Goal: Complete application form: Complete application form

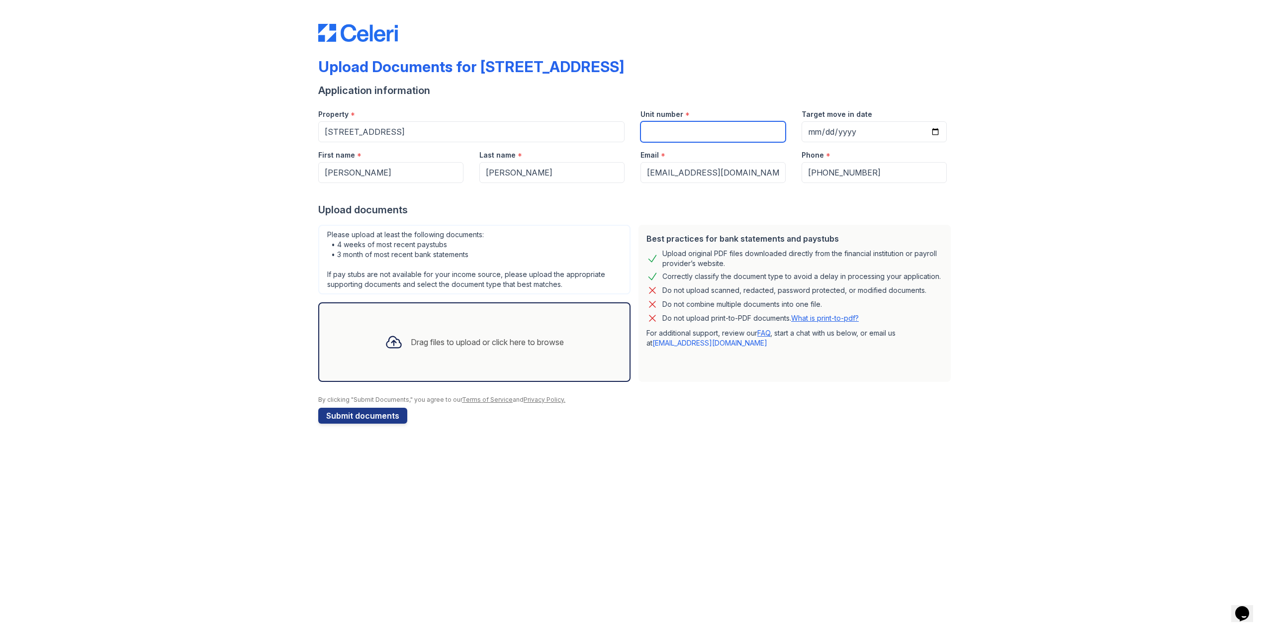
click at [665, 135] on input "Unit number" at bounding box center [712, 131] width 145 height 21
click at [587, 96] on div "Application information" at bounding box center [636, 91] width 636 height 14
click at [935, 130] on input "Target move in date" at bounding box center [874, 131] width 145 height 21
type input "2025-09-01"
click at [802, 210] on div "Upload documents" at bounding box center [636, 210] width 636 height 14
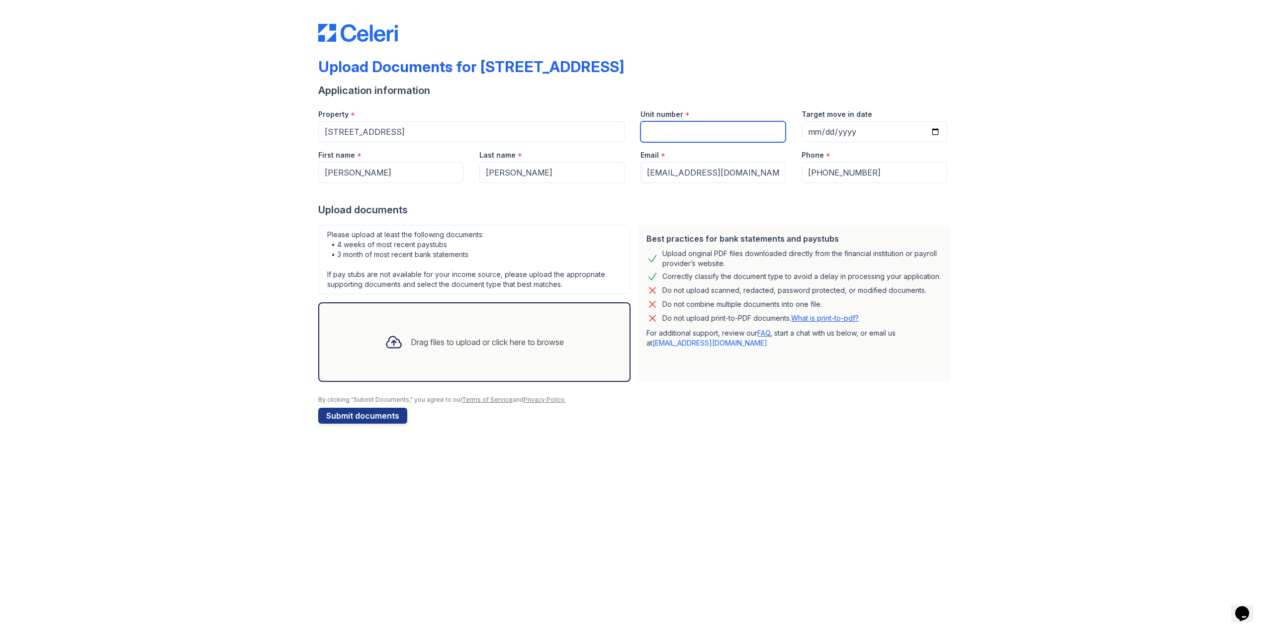
click at [759, 140] on input "Unit number" at bounding box center [712, 131] width 145 height 21
type input "2108"
click at [819, 627] on div "Upload Documents for 2108 Highland Street Application information Property * 21…" at bounding box center [636, 316] width 1273 height 632
click at [760, 334] on link "FAQ" at bounding box center [763, 333] width 13 height 8
click at [932, 132] on input "2025-09-01" at bounding box center [874, 131] width 145 height 21
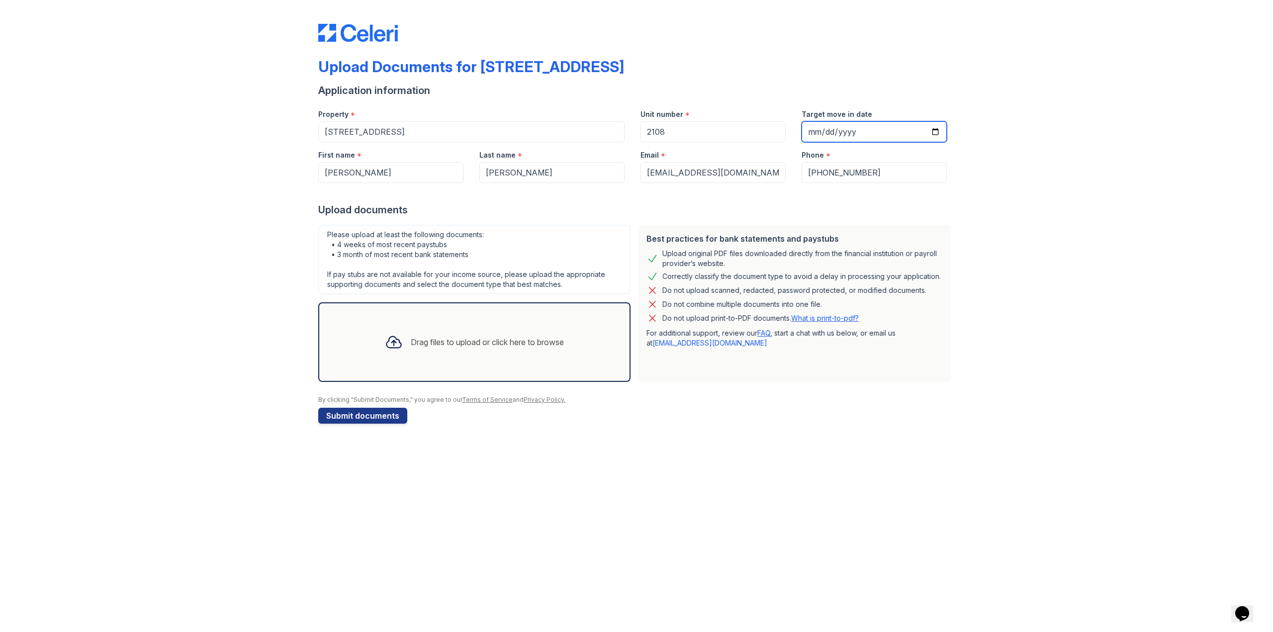
click at [935, 128] on input "2025-10-01" at bounding box center [874, 131] width 145 height 21
click at [933, 128] on input "2025-08-25" at bounding box center [874, 131] width 145 height 21
click at [931, 127] on input "2025-08-25" at bounding box center [874, 131] width 145 height 21
type input "2025-10-01"
click at [940, 556] on div "Upload Documents for 2108 Highland Street Application information Property * 21…" at bounding box center [636, 316] width 1273 height 632
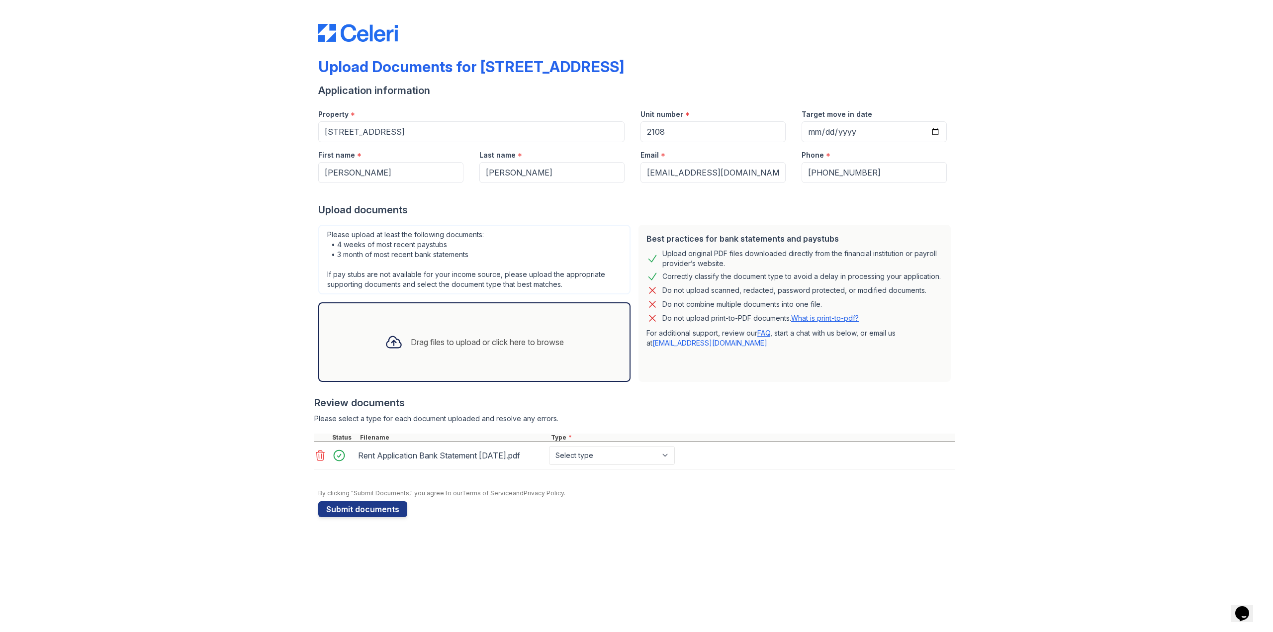
click at [417, 350] on div "Drag files to upload or click here to browse" at bounding box center [474, 342] width 195 height 34
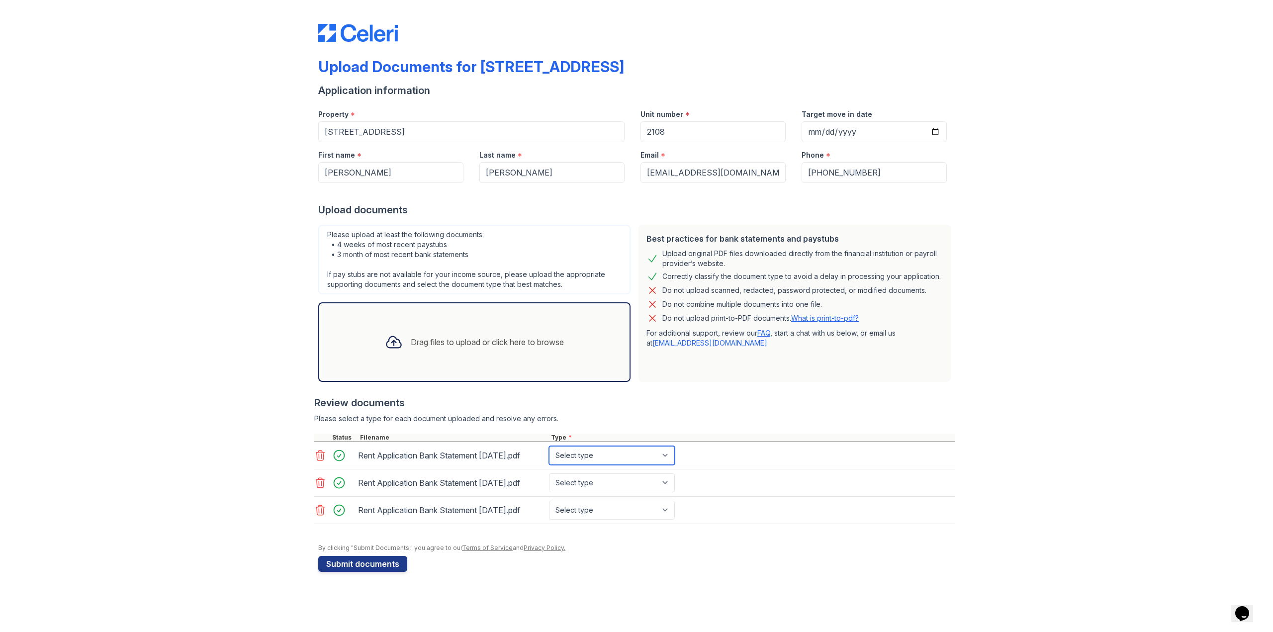
click at [590, 461] on select "Select type Paystub Bank Statement Offer Letter Tax Documents Benefit Award Let…" at bounding box center [612, 455] width 126 height 19
select select "bank_statement"
click at [549, 446] on select "Select type Paystub Bank Statement Offer Letter Tax Documents Benefit Award Let…" at bounding box center [612, 455] width 126 height 19
click at [613, 482] on select "Select type Paystub Bank Statement Offer Letter Tax Documents Benefit Award Let…" at bounding box center [612, 482] width 126 height 19
select select "bank_statement"
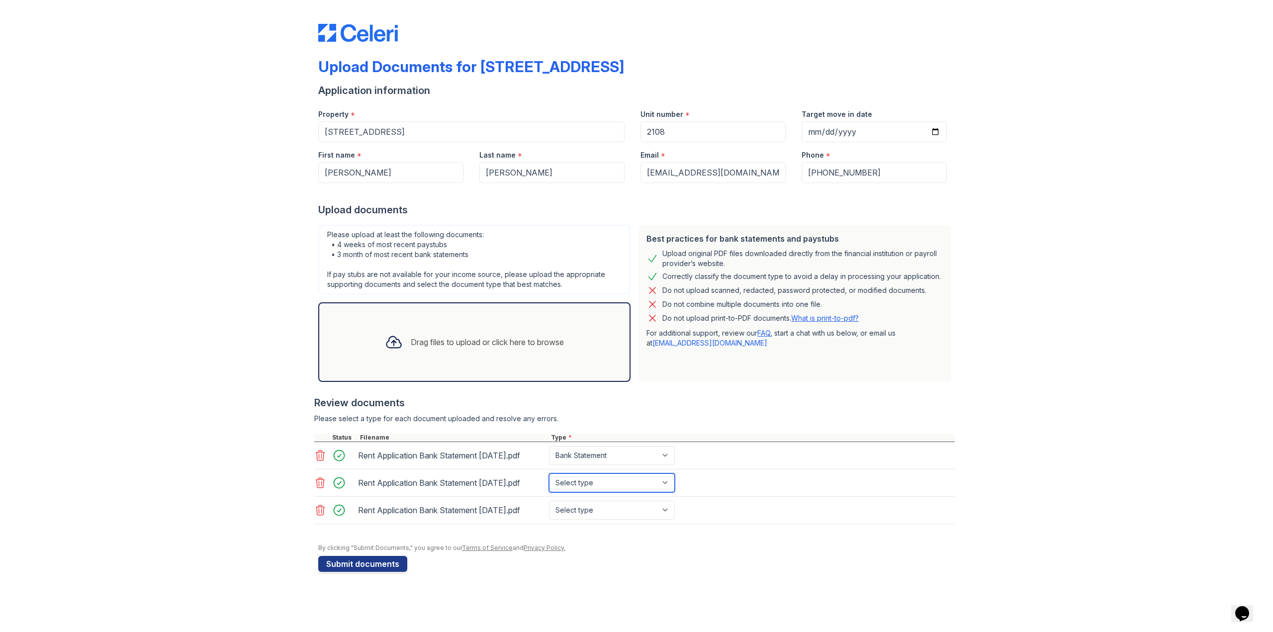
click at [549, 473] on select "Select type Paystub Bank Statement Offer Letter Tax Documents Benefit Award Let…" at bounding box center [612, 482] width 126 height 19
click at [598, 510] on select "Select type Paystub Bank Statement Offer Letter Tax Documents Benefit Award Let…" at bounding box center [612, 510] width 126 height 19
select select "bank_statement"
click at [549, 501] on select "Select type Paystub Bank Statement Offer Letter Tax Documents Benefit Award Let…" at bounding box center [612, 510] width 126 height 19
click at [643, 606] on div "Upload Documents for 2108 Highland Street Application information Property * 21…" at bounding box center [636, 316] width 1273 height 632
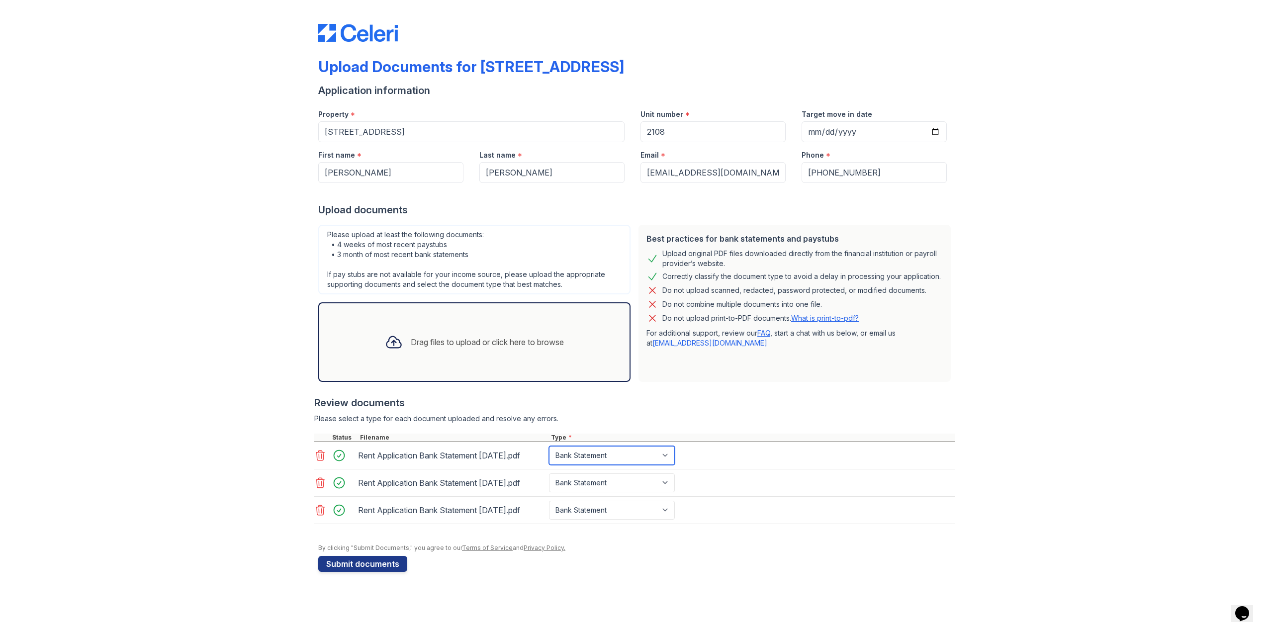
click at [659, 464] on select "Select type Paystub Bank Statement Offer Letter Tax Documents Benefit Award Let…" at bounding box center [612, 455] width 126 height 19
click at [549, 446] on select "Select type Paystub Bank Statement Offer Letter Tax Documents Benefit Award Let…" at bounding box center [612, 455] width 126 height 19
click at [583, 595] on div "Upload Documents for 2108 Highland Street Application information Property * 21…" at bounding box center [636, 316] width 1273 height 632
click at [447, 358] on div "Drag files to upload or click here to browse" at bounding box center [474, 342] width 195 height 34
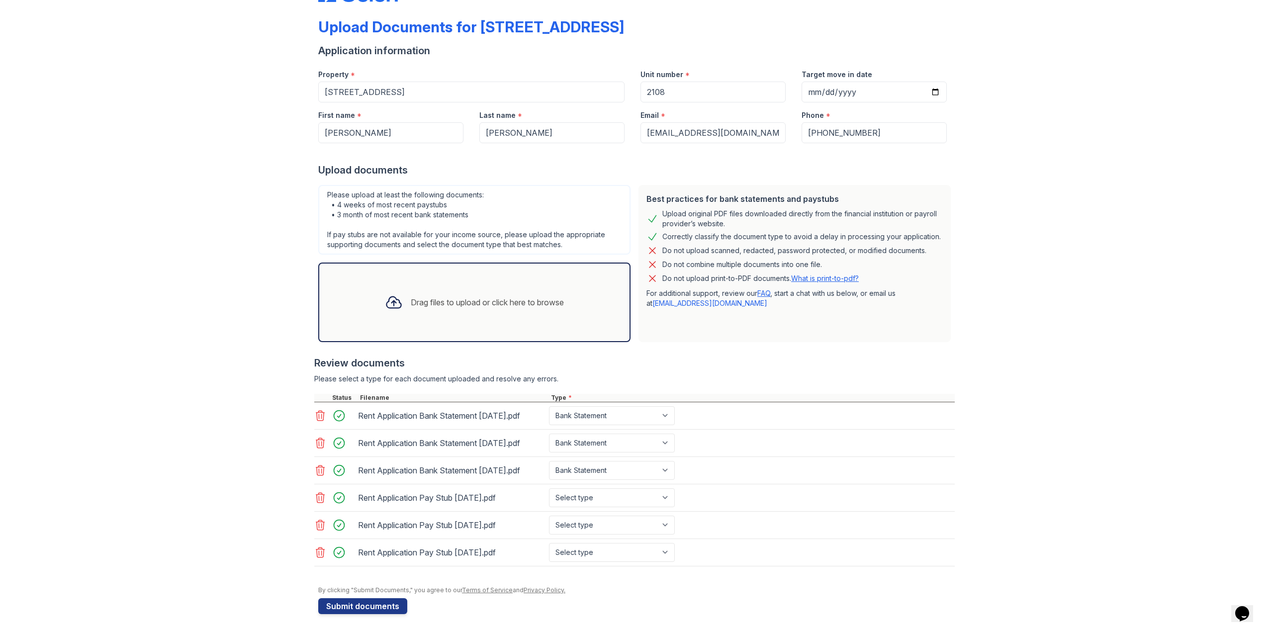
scroll to position [42, 0]
click at [615, 499] on select "Select type Paystub Bank Statement Offer Letter Tax Documents Benefit Award Let…" at bounding box center [612, 495] width 126 height 19
select select "paystub"
click at [549, 486] on select "Select type Paystub Bank Statement Offer Letter Tax Documents Benefit Award Let…" at bounding box center [612, 495] width 126 height 19
click at [604, 520] on select "Select type Paystub Bank Statement Offer Letter Tax Documents Benefit Award Let…" at bounding box center [612, 523] width 126 height 19
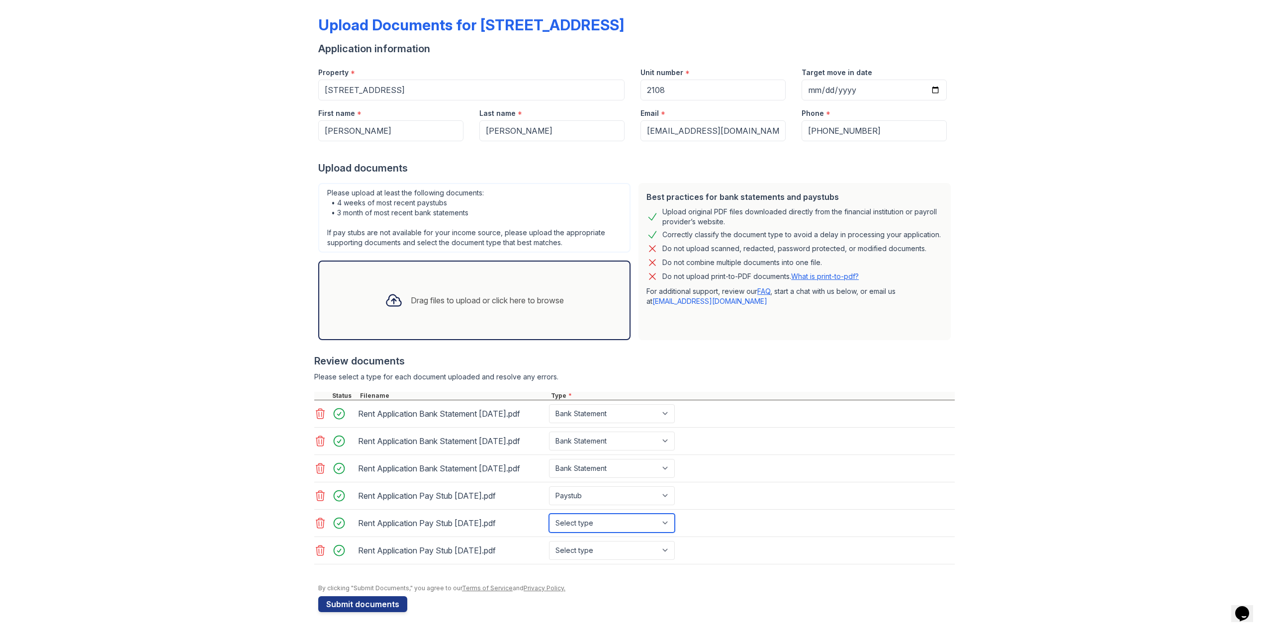
select select "paystub"
click at [549, 514] on select "Select type Paystub Bank Statement Offer Letter Tax Documents Benefit Award Let…" at bounding box center [612, 523] width 126 height 19
click at [601, 543] on select "Select type Paystub Bank Statement Offer Letter Tax Documents Benefit Award Let…" at bounding box center [612, 550] width 126 height 19
select select "paystub"
click at [549, 541] on select "Select type Paystub Bank Statement Offer Letter Tax Documents Benefit Award Let…" at bounding box center [612, 550] width 126 height 19
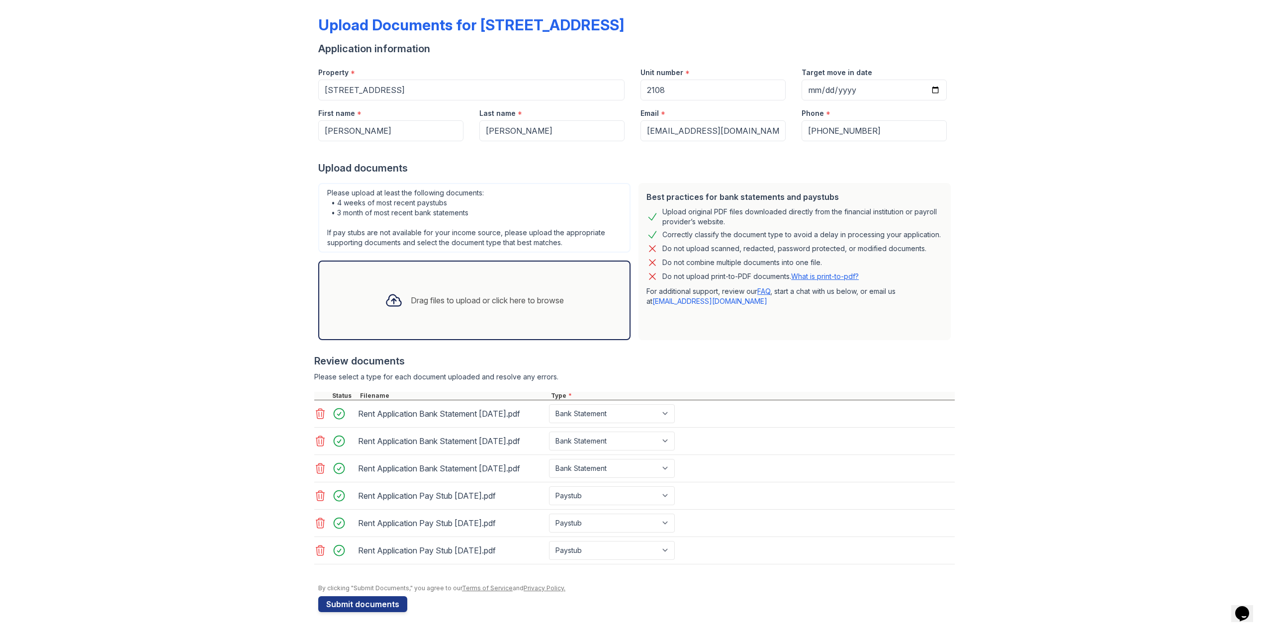
click at [1092, 426] on div "Upload Documents for 2108 Highland Street Application information Property * 21…" at bounding box center [636, 295] width 1241 height 674
click at [338, 604] on button "Submit documents" at bounding box center [362, 604] width 89 height 16
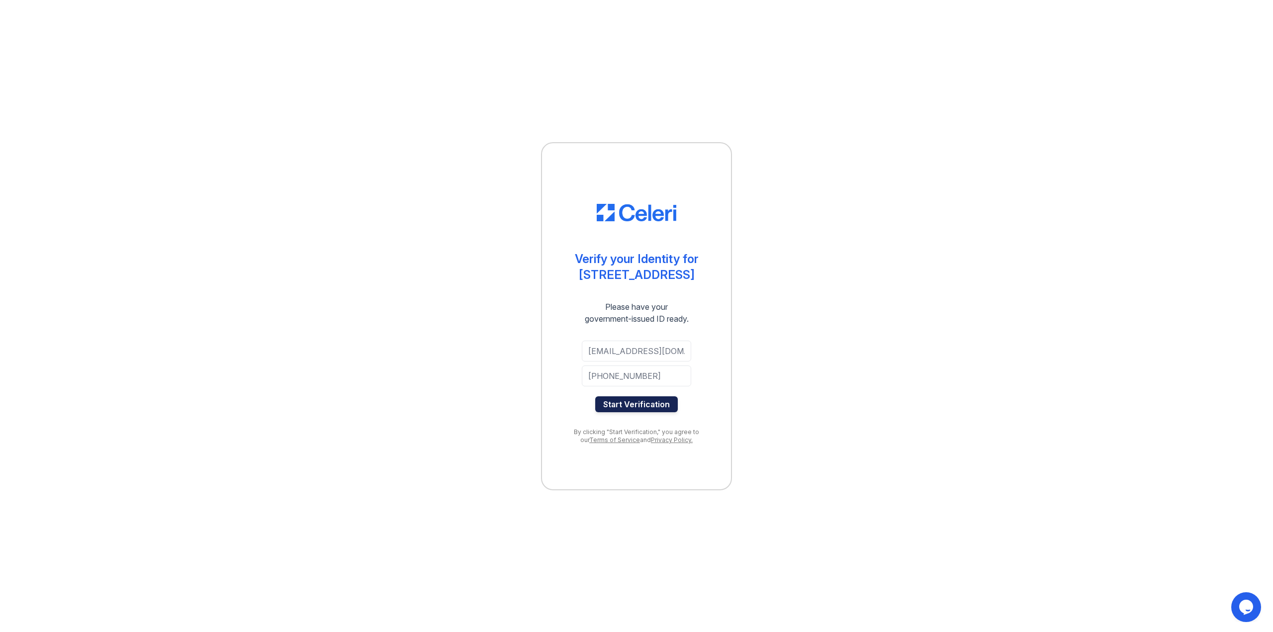
click at [634, 403] on button "Start Verification" at bounding box center [636, 404] width 83 height 16
